Goal: Navigation & Orientation: Find specific page/section

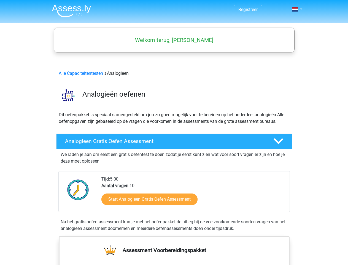
click at [296, 9] on span at bounding box center [295, 9] width 6 height 4
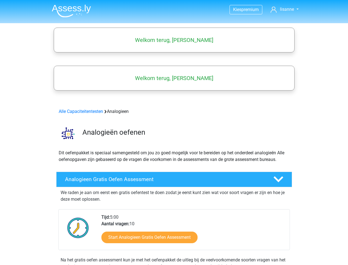
click at [285, 9] on span "lisanne" at bounding box center [287, 9] width 14 height 5
